Goal: Find contact information: Find contact information

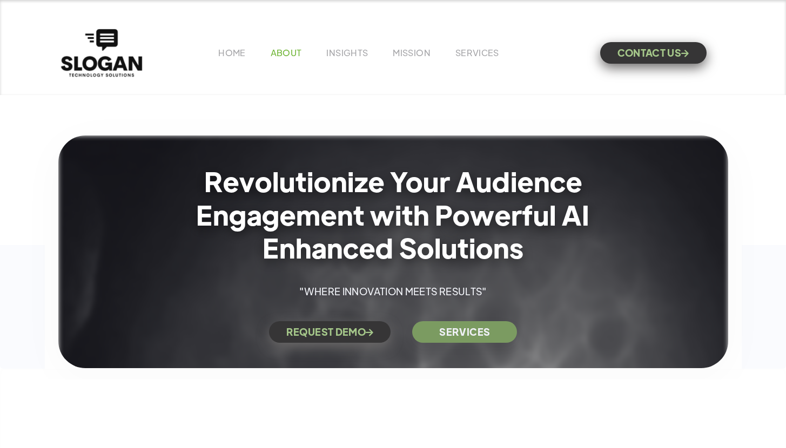
click at [289, 54] on link "ABOUT" at bounding box center [286, 52] width 31 height 11
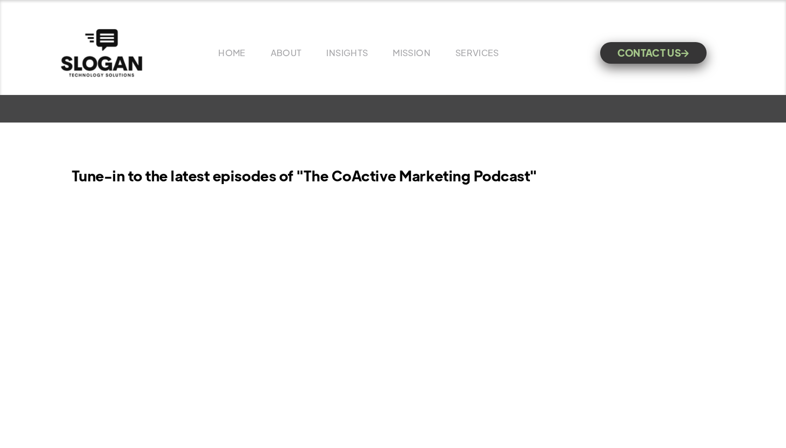
scroll to position [799, 0]
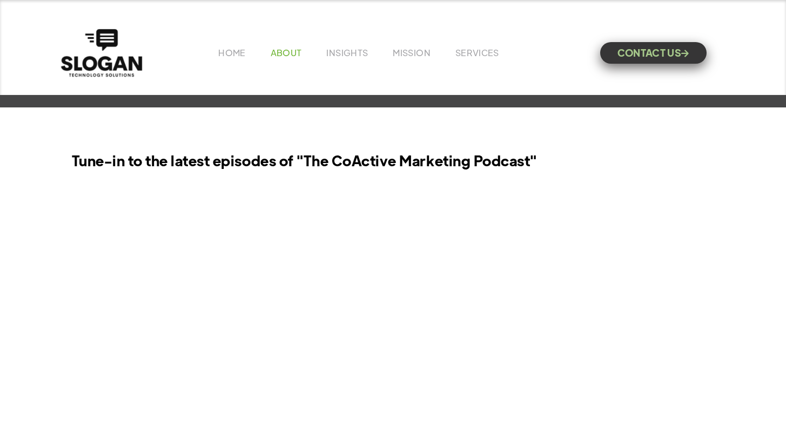
click at [285, 51] on link "ABOUT" at bounding box center [286, 52] width 31 height 11
click at [670, 50] on link "CONTACT US " at bounding box center [653, 50] width 106 height 22
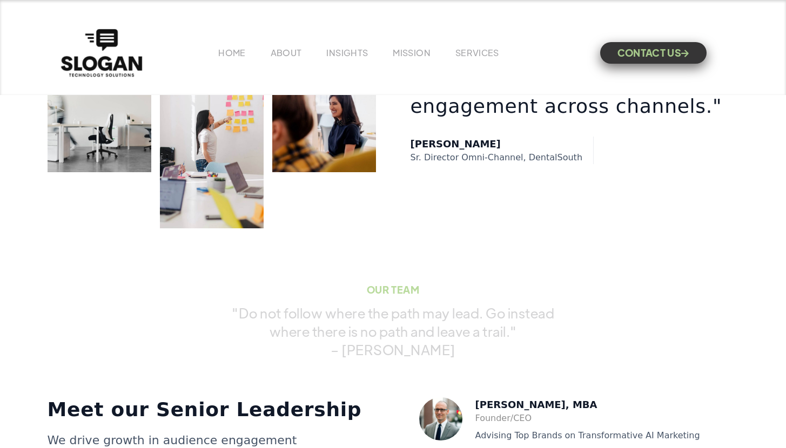
scroll to position [2067, 0]
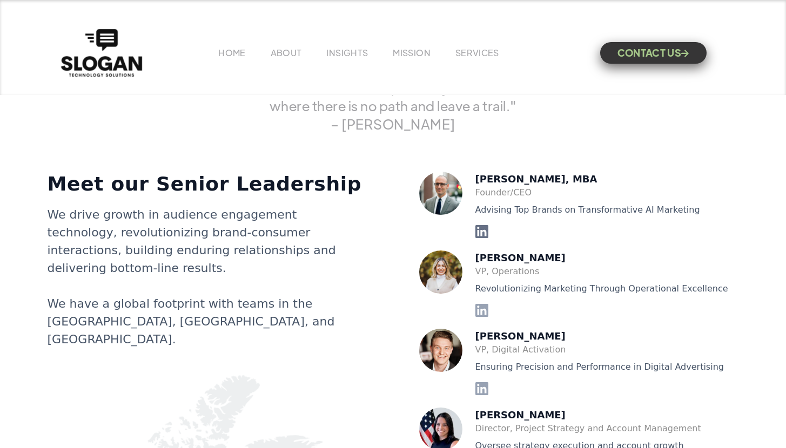
click at [484, 233] on icon at bounding box center [481, 231] width 13 height 13
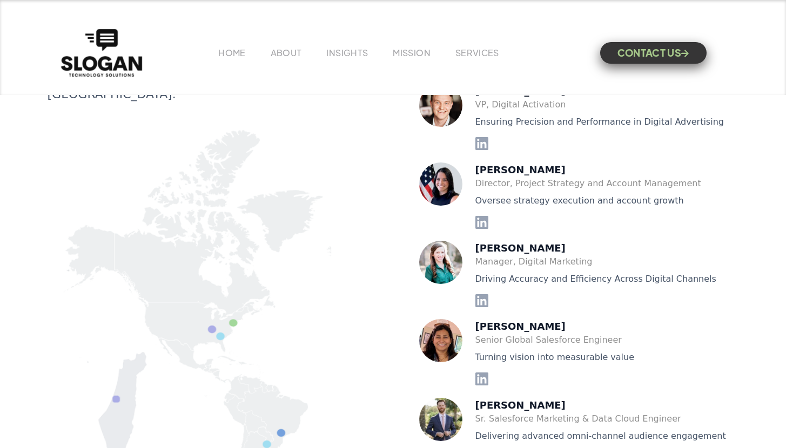
scroll to position [2168, 0]
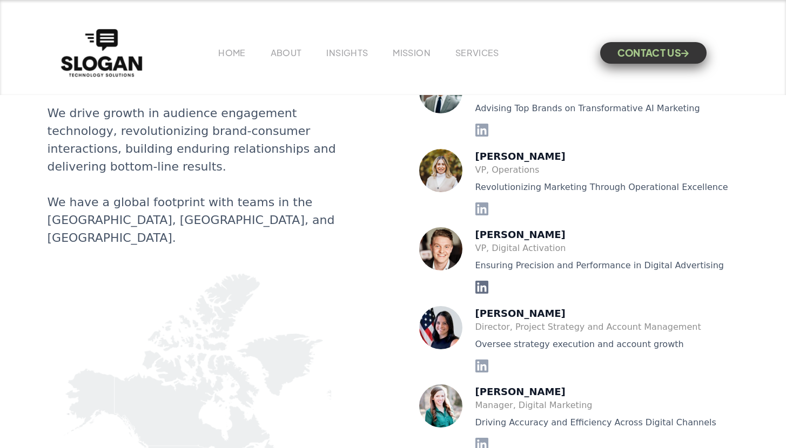
click at [484, 286] on icon at bounding box center [481, 287] width 13 height 13
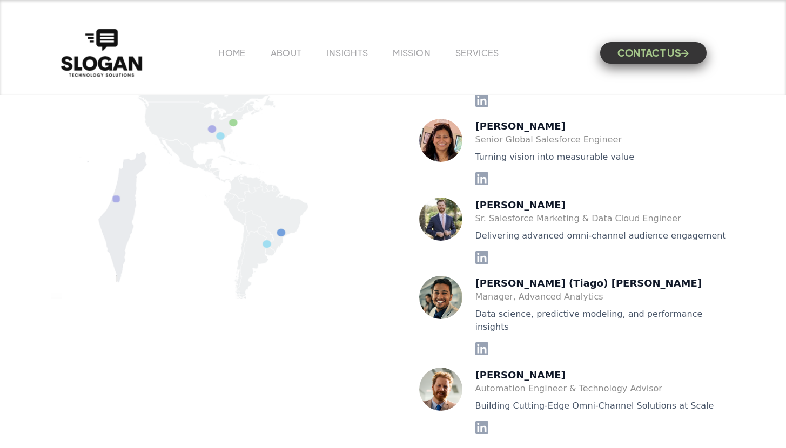
scroll to position [2149, 0]
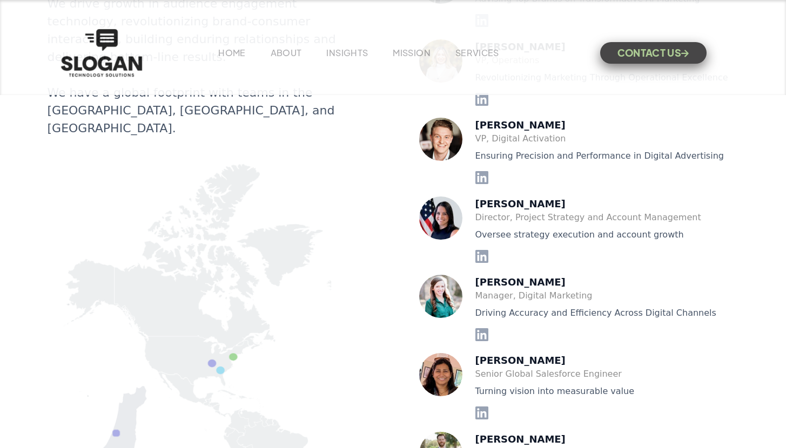
scroll to position [2149, 0]
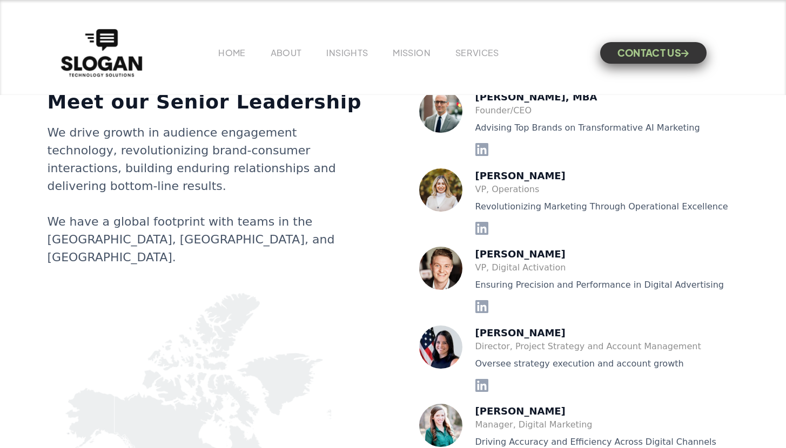
copy div "Xavier Crawford"
drag, startPoint x: 483, startPoint y: 241, endPoint x: 549, endPoint y: 254, distance: 67.1
click at [549, 254] on div "Justin Hipps, MBA Founder/CEO Advising Top Brands on Transformative AI Marketin…" at bounding box center [579, 443] width 320 height 707
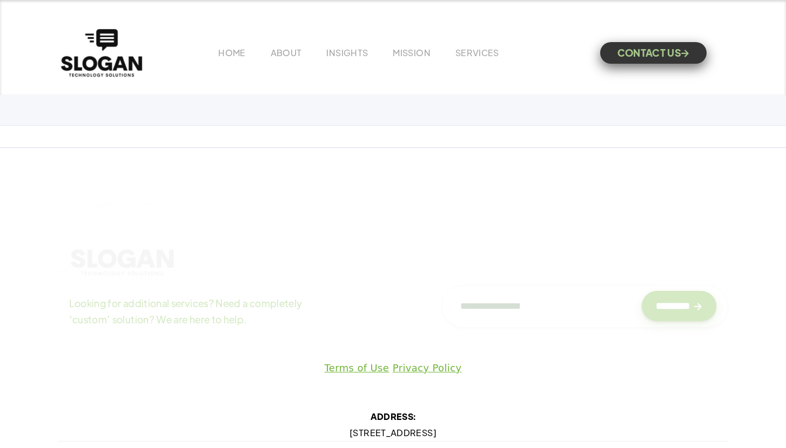
scroll to position [5527, 0]
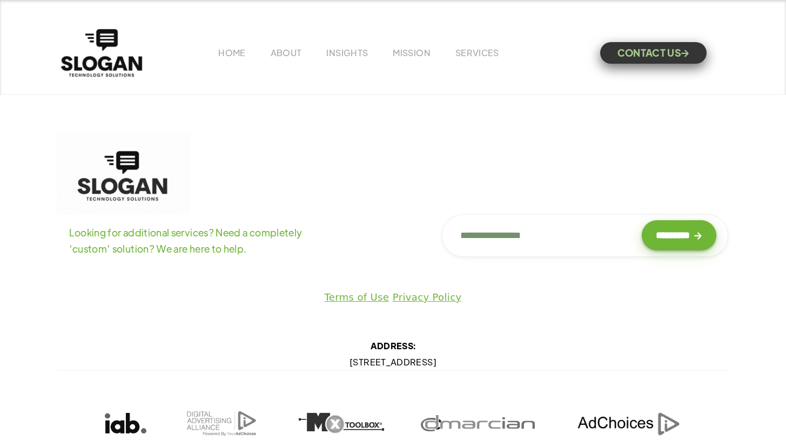
click at [320, 289] on p "Terms of Use | Privacy Policy" at bounding box center [393, 297] width 632 height 16
click at [362, 292] on link "Terms of Use" at bounding box center [357, 297] width 65 height 11
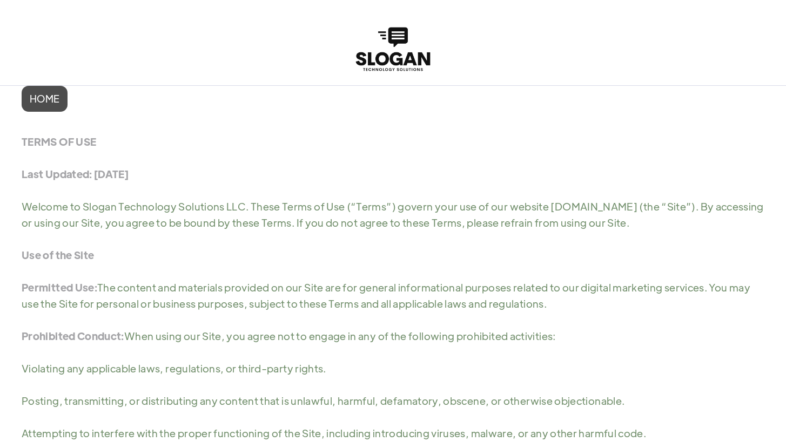
scroll to position [852, 0]
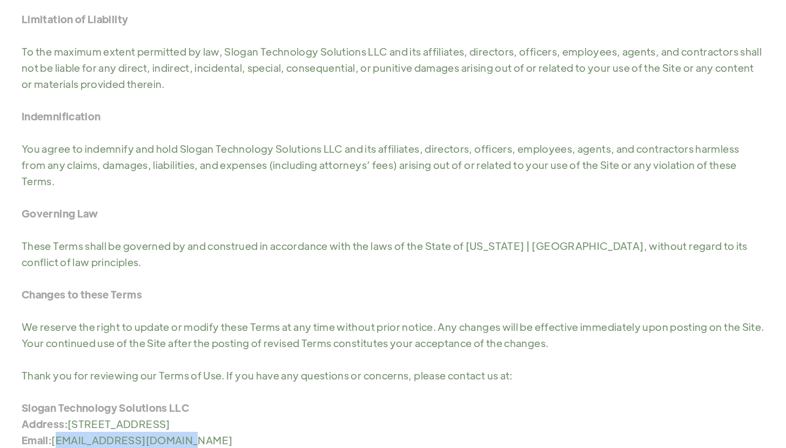
drag, startPoint x: 188, startPoint y: 427, endPoint x: 56, endPoint y: 427, distance: 132.3
copy p "[EMAIL_ADDRESS][DOMAIN_NAME]"
